Goal: Transaction & Acquisition: Purchase product/service

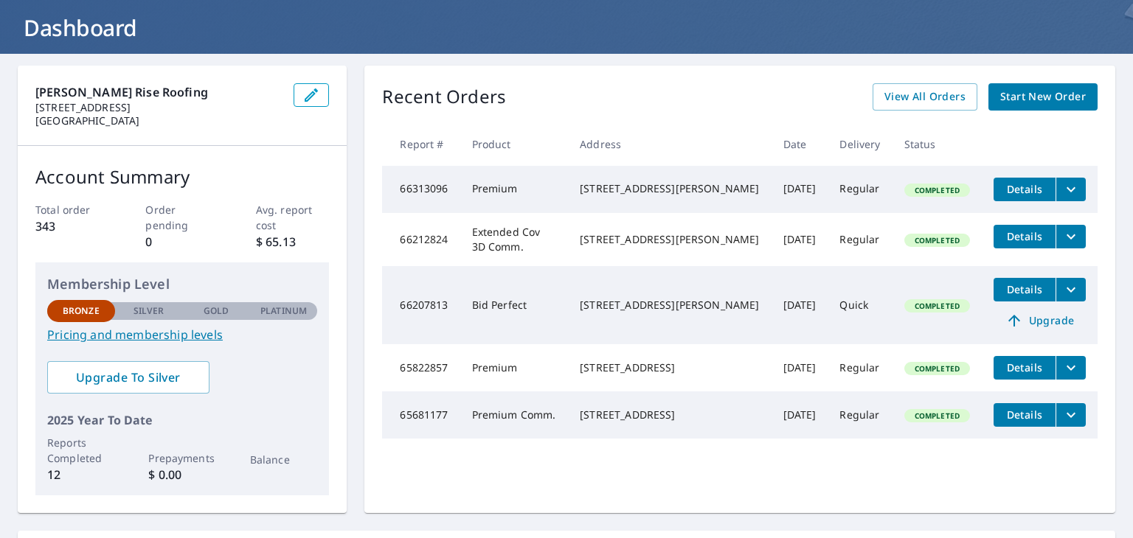
scroll to position [40, 0]
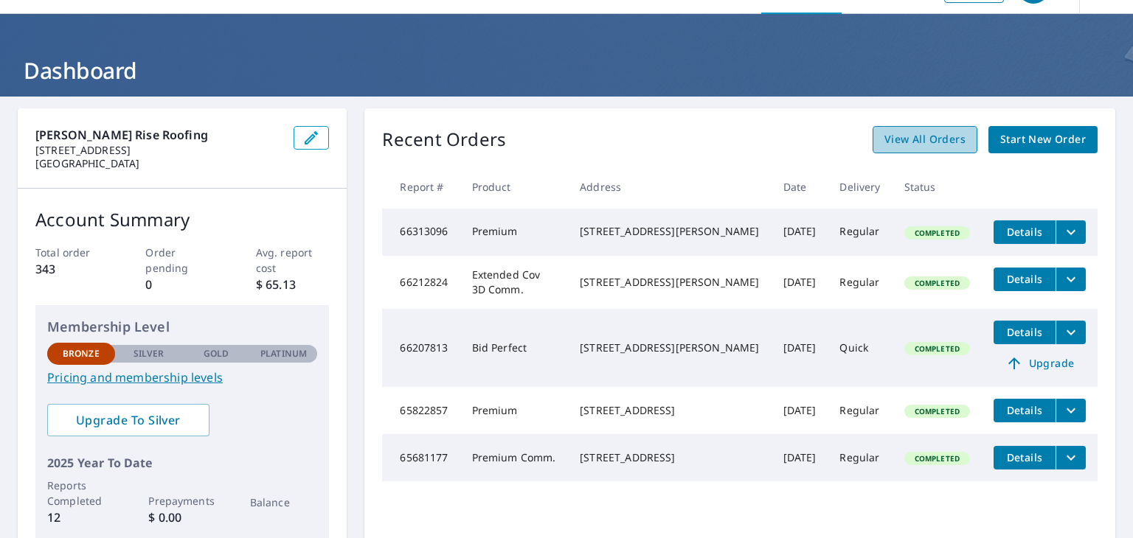
click at [923, 136] on span "View All Orders" at bounding box center [924, 140] width 81 height 18
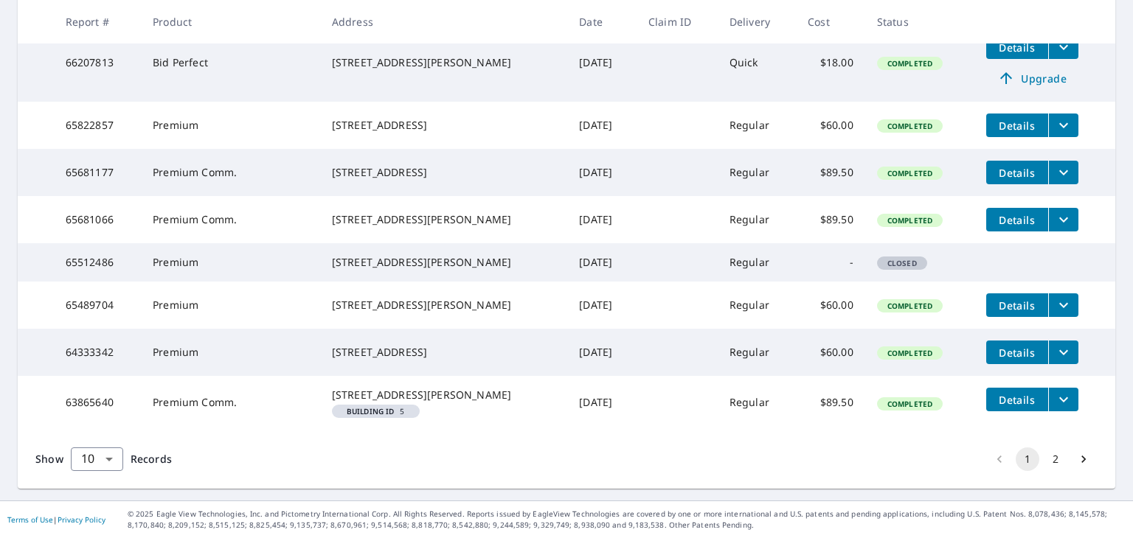
scroll to position [468, 0]
click at [1044, 462] on button "2" at bounding box center [1056, 460] width 24 height 24
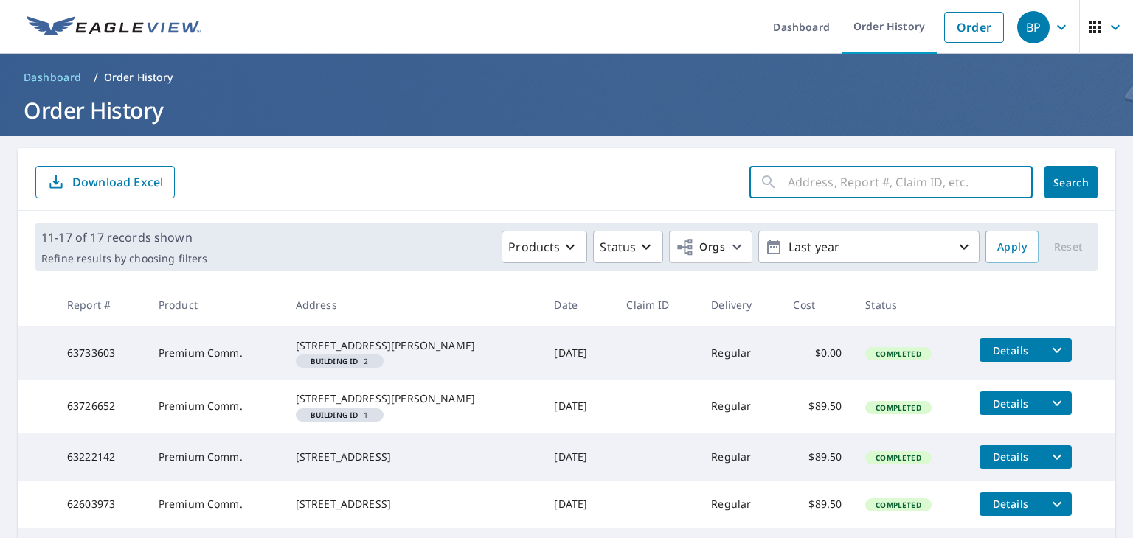
click at [824, 179] on input "text" at bounding box center [910, 182] width 245 height 41
type input "7010"
click button "Search" at bounding box center [1070, 182] width 53 height 32
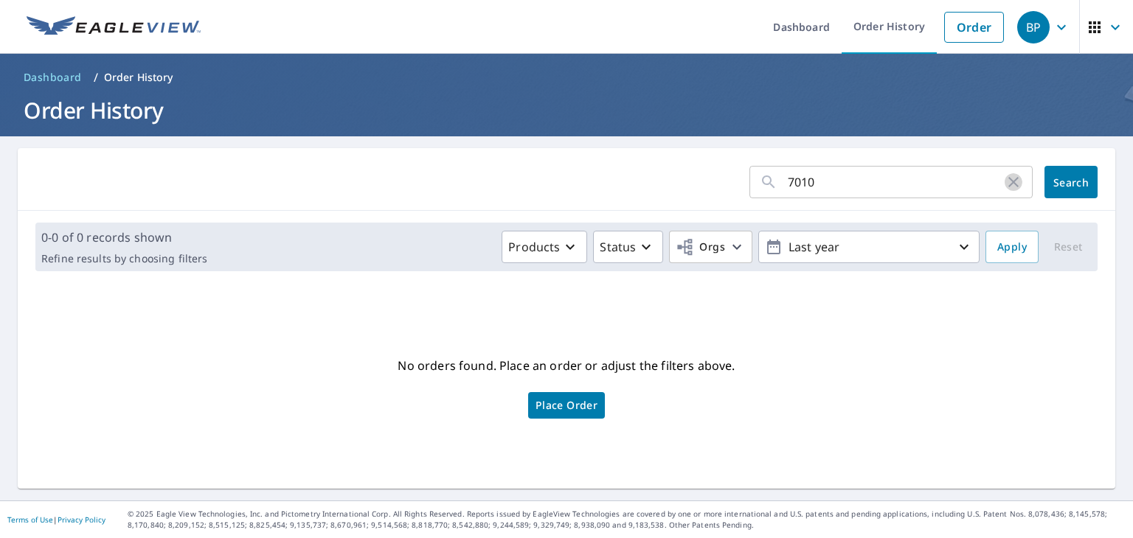
click at [1009, 188] on icon "button" at bounding box center [1013, 182] width 18 height 18
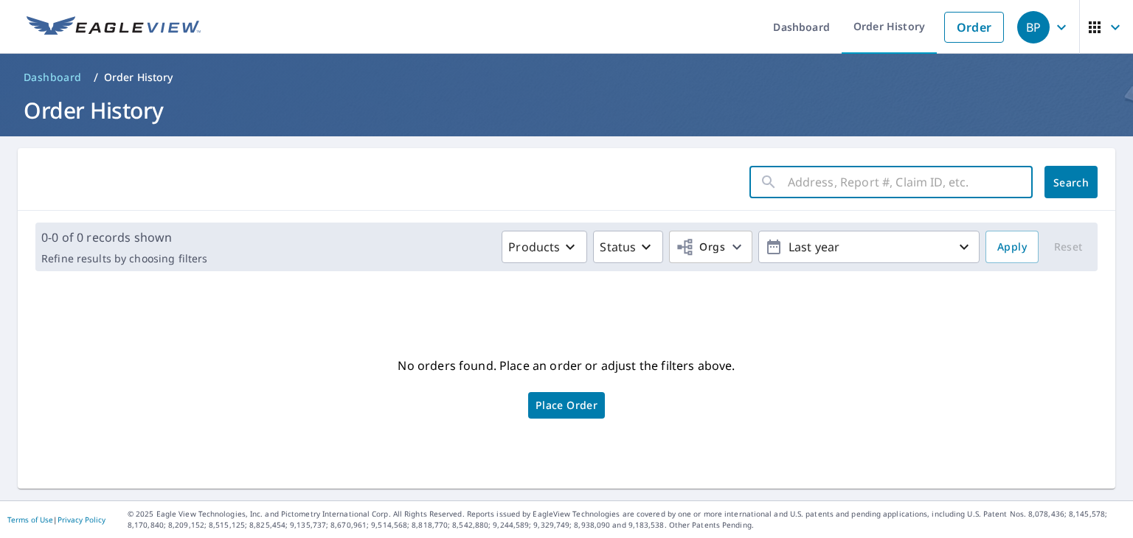
click at [891, 190] on input "text" at bounding box center [910, 182] width 245 height 41
type input "[STREET_ADDRESS]"
click button "Search" at bounding box center [1070, 182] width 53 height 32
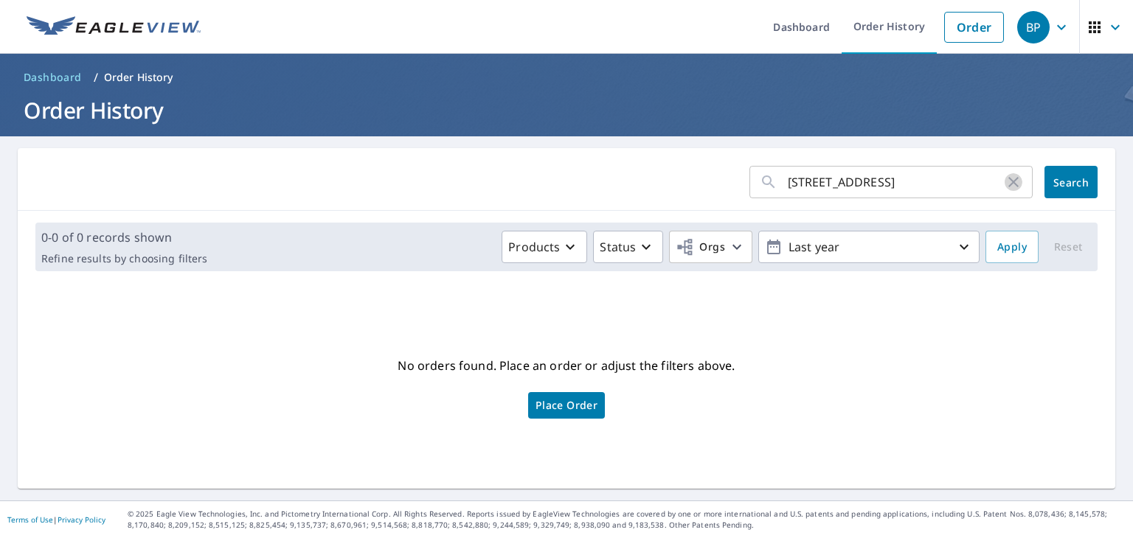
click at [1008, 184] on icon "button" at bounding box center [1013, 182] width 10 height 10
click at [948, 30] on link "Order" at bounding box center [974, 27] width 60 height 31
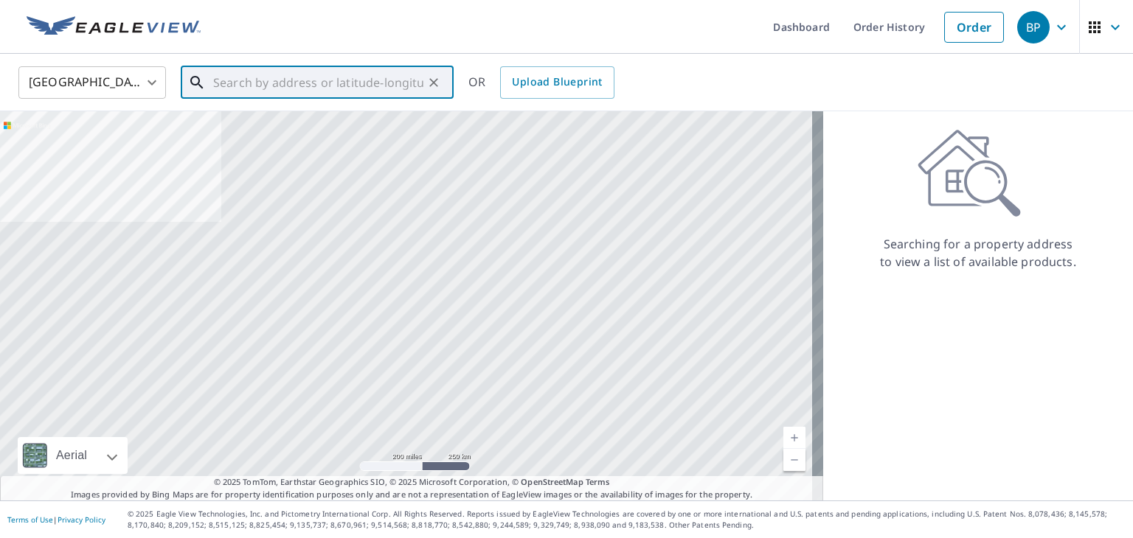
click at [341, 85] on input "text" at bounding box center [318, 82] width 210 height 41
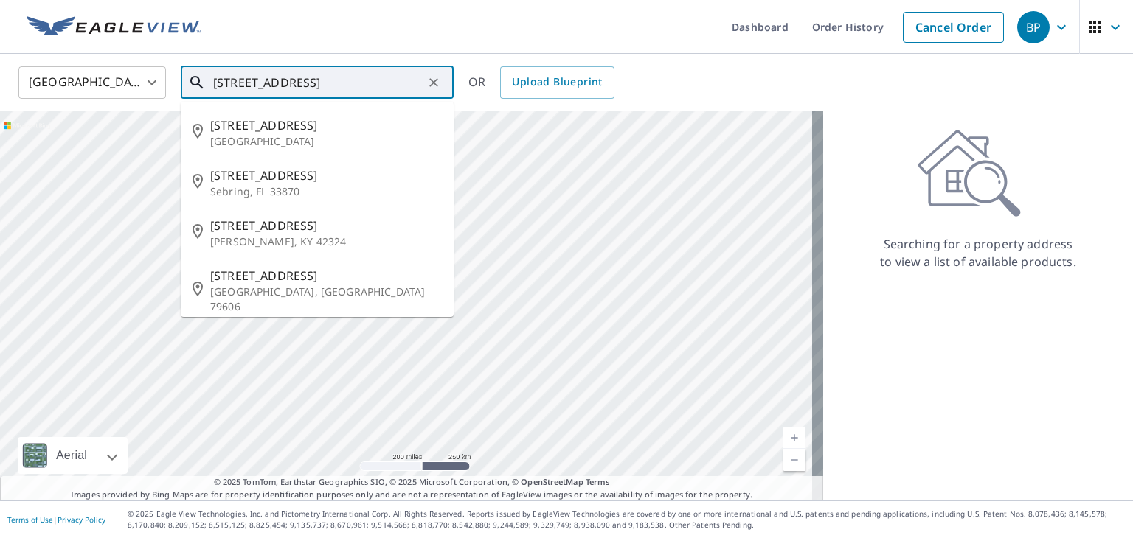
click at [243, 83] on input "[STREET_ADDRESS]" at bounding box center [318, 82] width 210 height 41
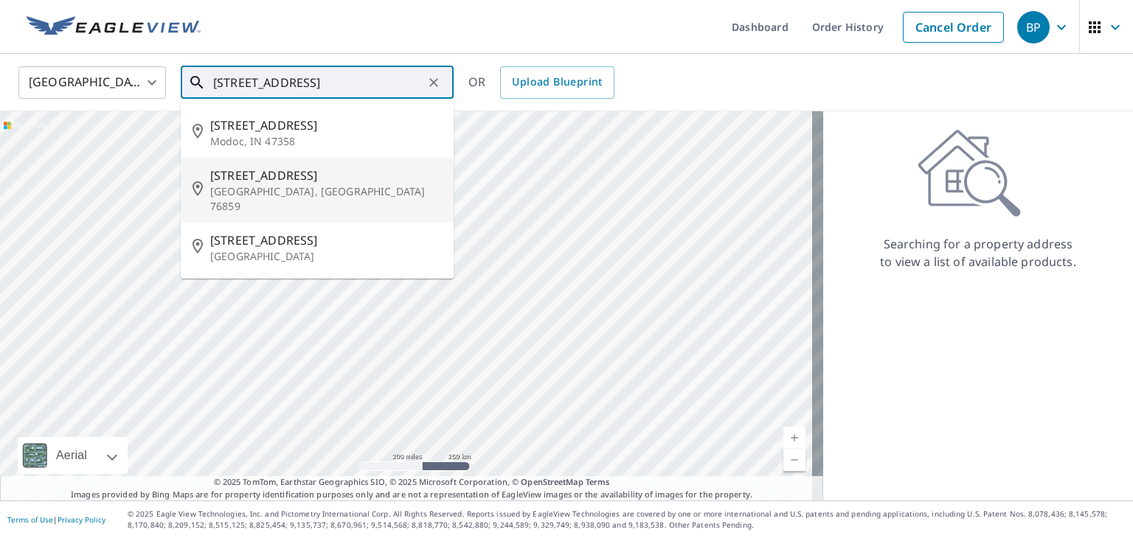
click at [291, 184] on p "[GEOGRAPHIC_DATA], [GEOGRAPHIC_DATA] 76859" at bounding box center [326, 198] width 232 height 29
type input "[STREET_ADDRESS][PERSON_NAME]"
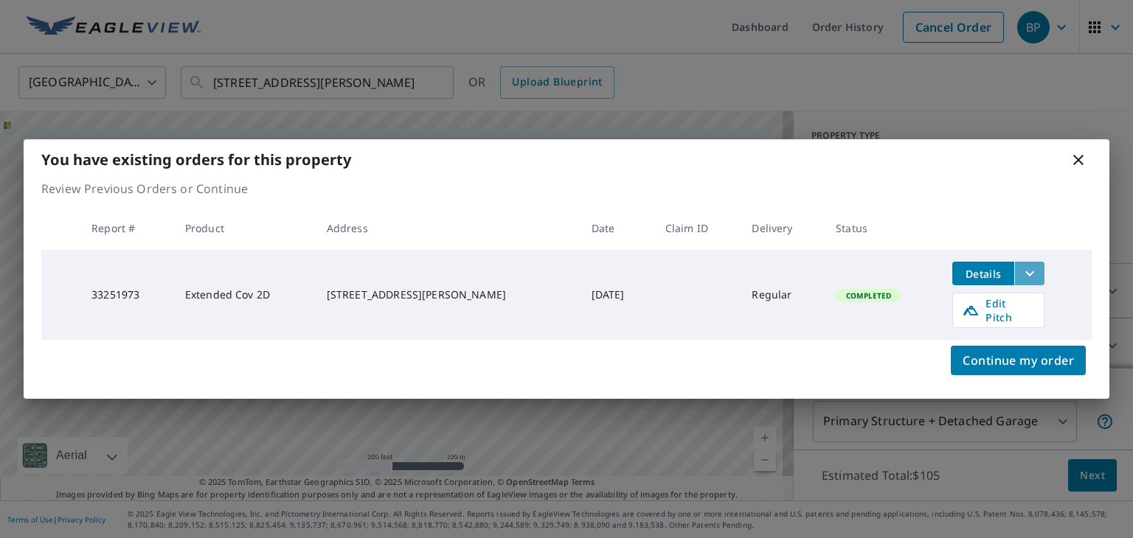
click at [1029, 277] on icon "filesDropdownBtn-33251973" at bounding box center [1030, 274] width 18 height 18
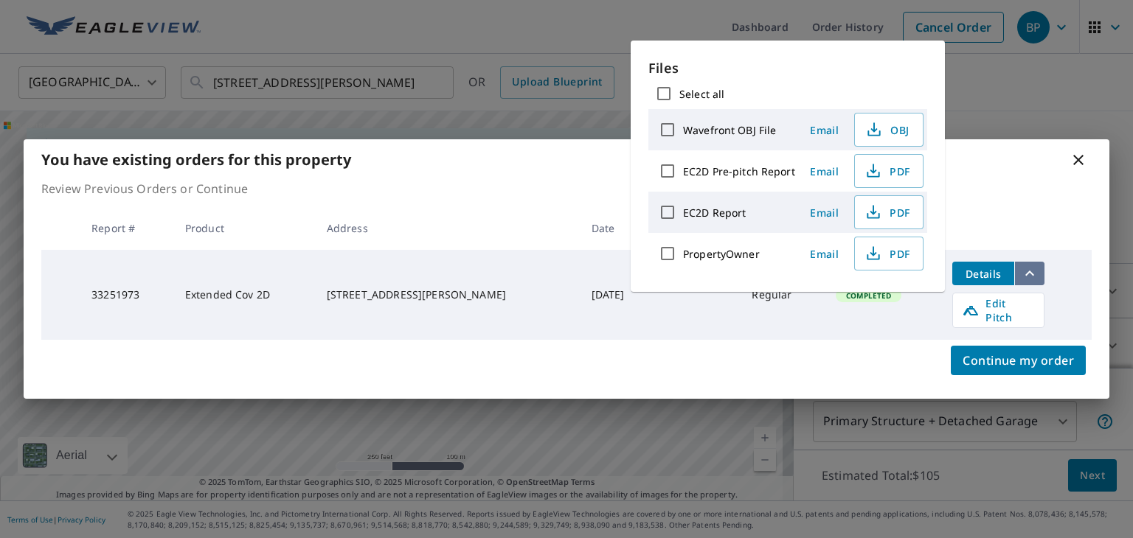
click at [1029, 277] on icon "filesDropdownBtn-33251973" at bounding box center [1030, 274] width 18 height 18
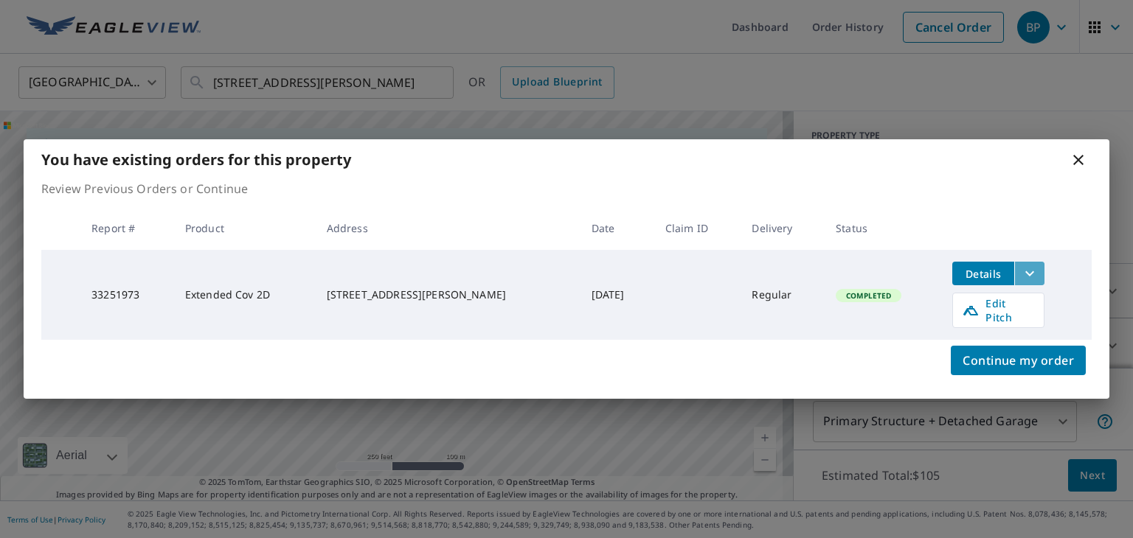
click at [1024, 278] on icon "filesDropdownBtn-33251973" at bounding box center [1030, 274] width 18 height 18
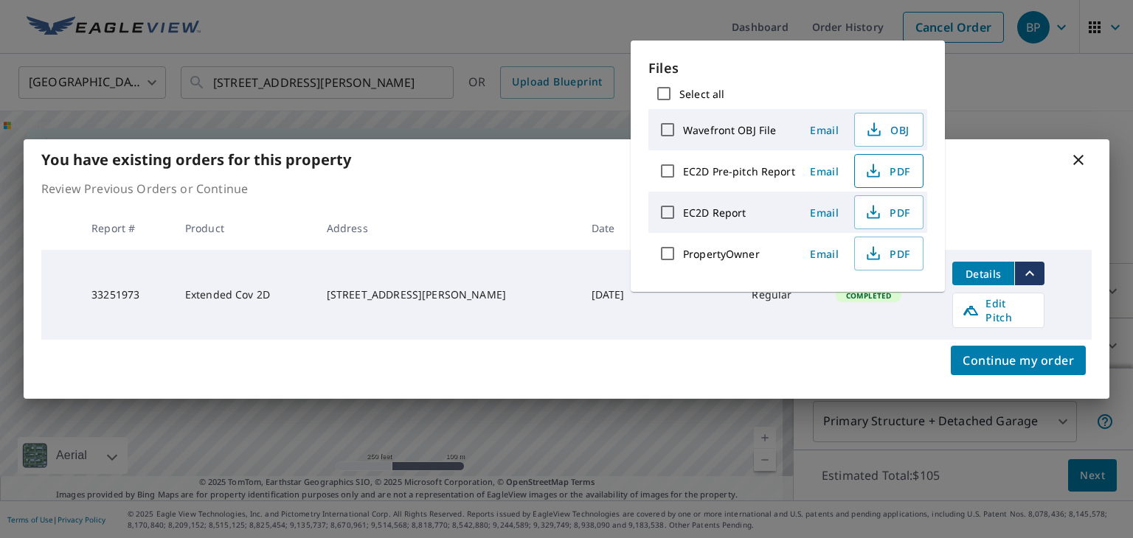
click at [894, 170] on span "PDF" at bounding box center [887, 171] width 47 height 18
click at [221, 19] on div "You have existing orders for this property Review Previous Orders or Continue R…" at bounding box center [566, 269] width 1133 height 538
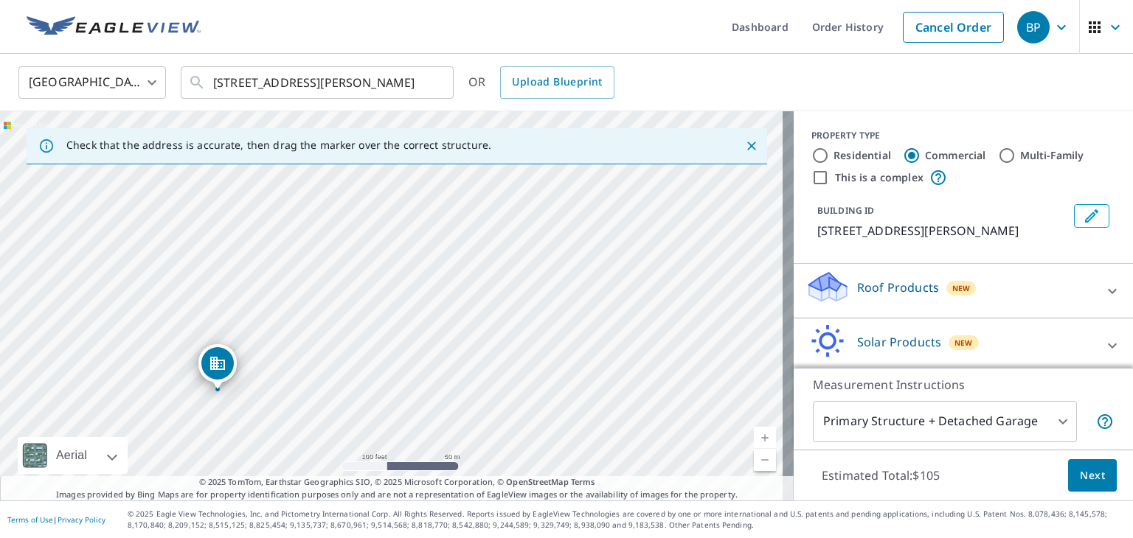
drag, startPoint x: 316, startPoint y: 284, endPoint x: 226, endPoint y: 361, distance: 118.2
click at [814, 158] on input "Residential" at bounding box center [820, 156] width 18 height 18
radio input "true"
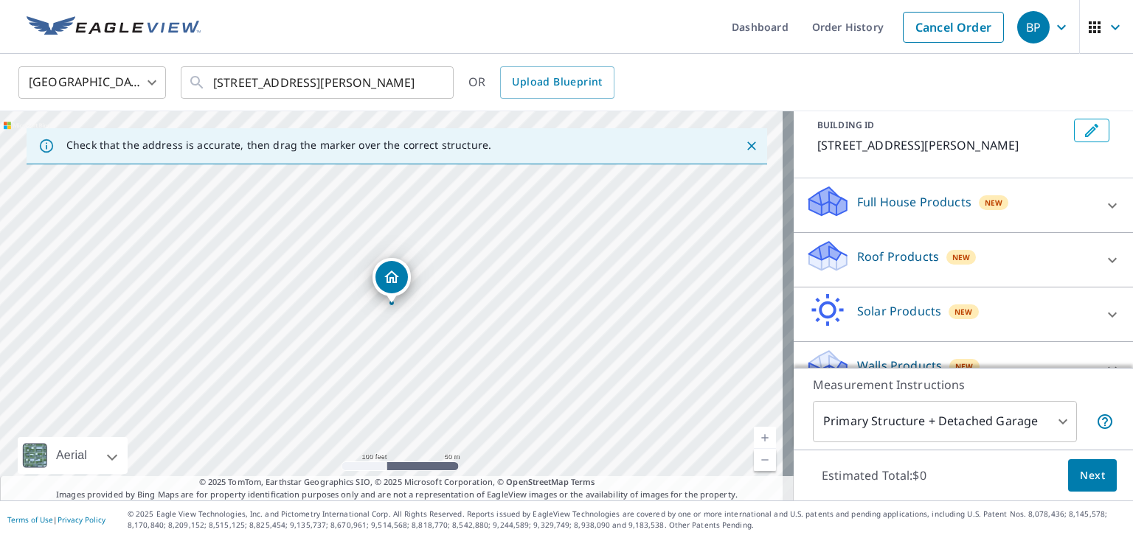
scroll to position [97, 0]
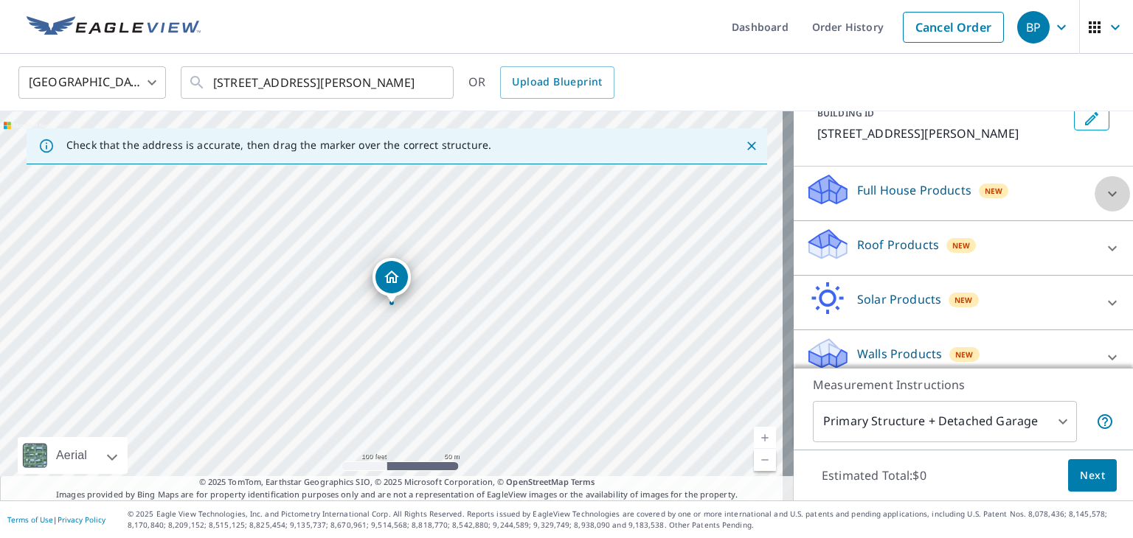
click at [1103, 203] on icon at bounding box center [1112, 194] width 18 height 18
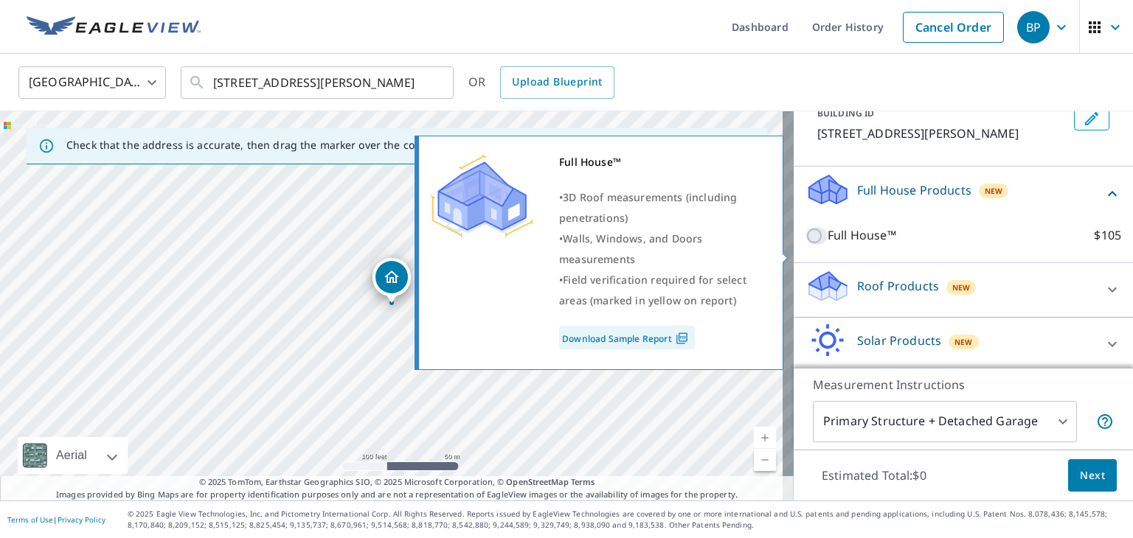
click at [805, 245] on input "Full House™ $105" at bounding box center [816, 236] width 22 height 18
checkbox input "true"
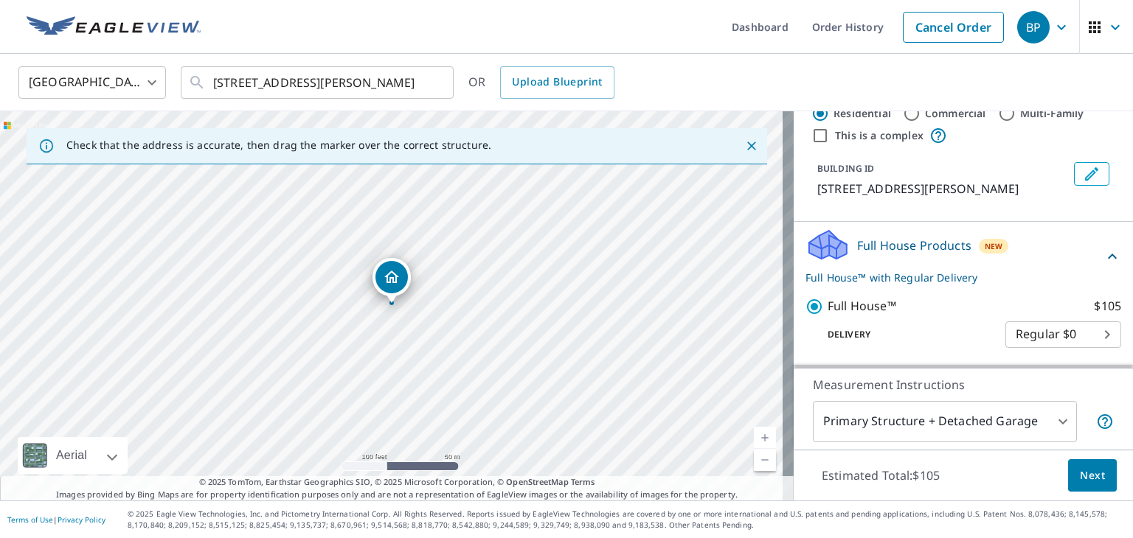
scroll to position [29, 0]
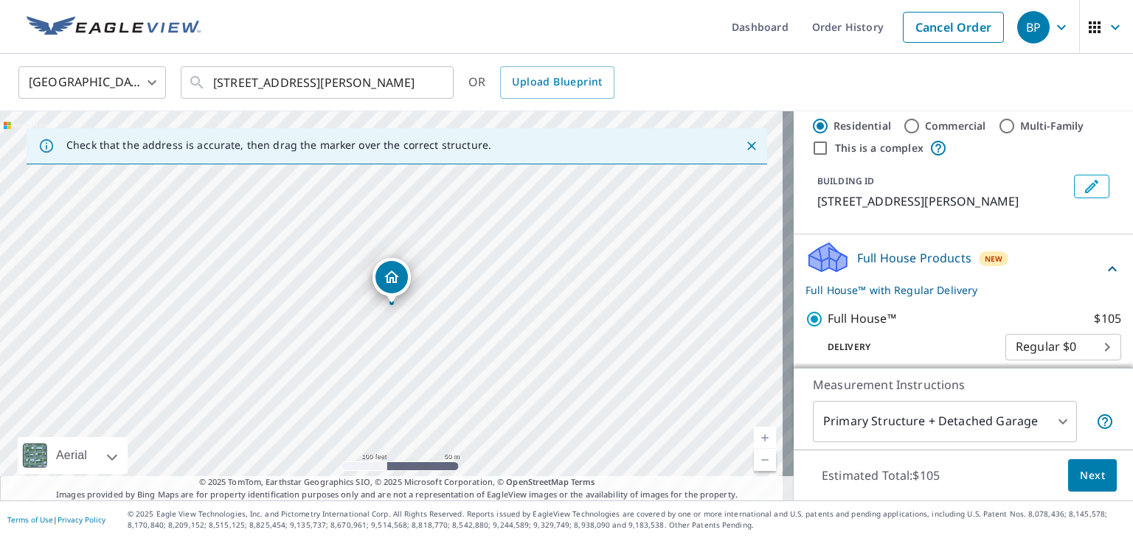
click at [1046, 423] on body "BP BP Dashboard Order History Cancel Order BP [GEOGRAPHIC_DATA] US ​ [STREET_AD…" at bounding box center [566, 269] width 1133 height 538
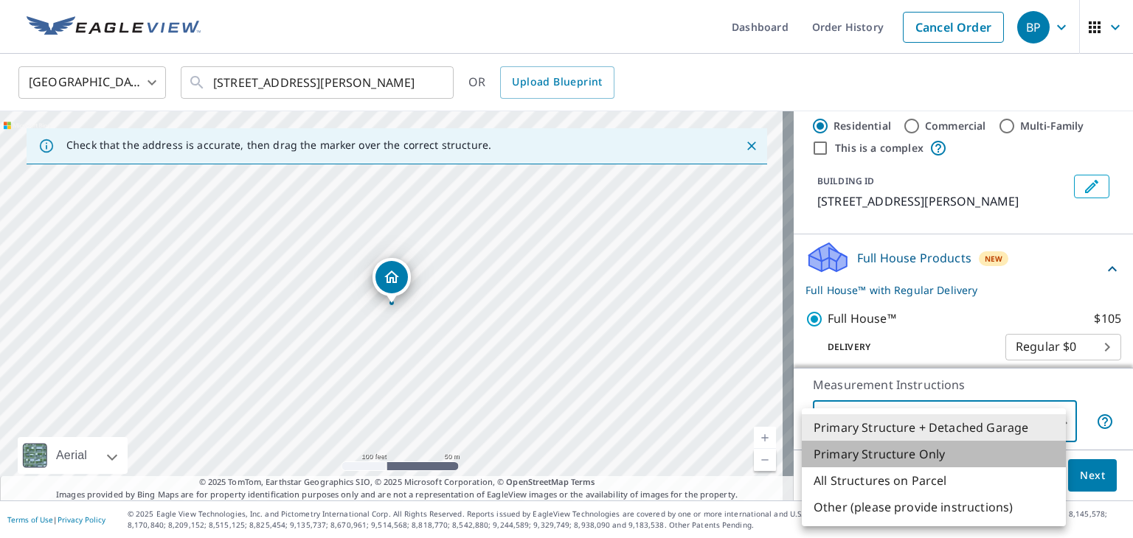
click at [982, 451] on li "Primary Structure Only" at bounding box center [934, 454] width 264 height 27
type input "2"
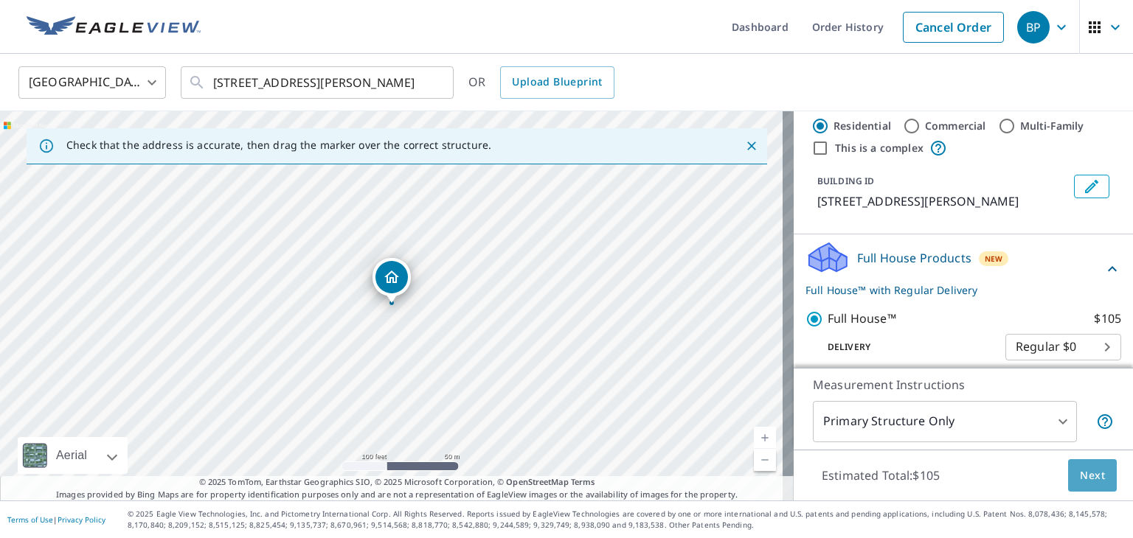
click at [1080, 473] on span "Next" at bounding box center [1092, 476] width 25 height 18
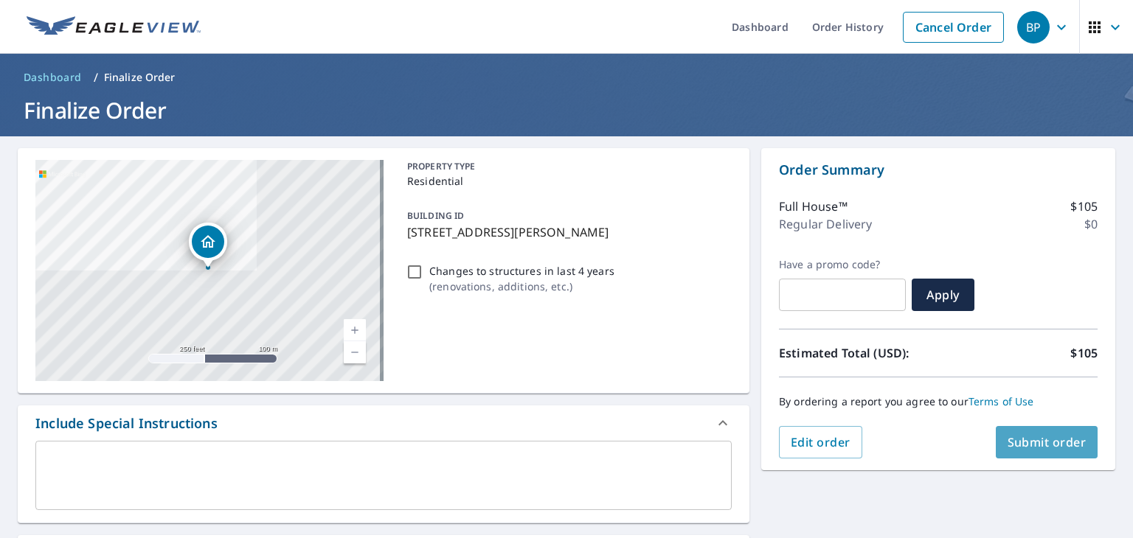
click at [1030, 437] on span "Submit order" at bounding box center [1046, 442] width 79 height 16
checkbox input "true"
